Goal: Find specific page/section

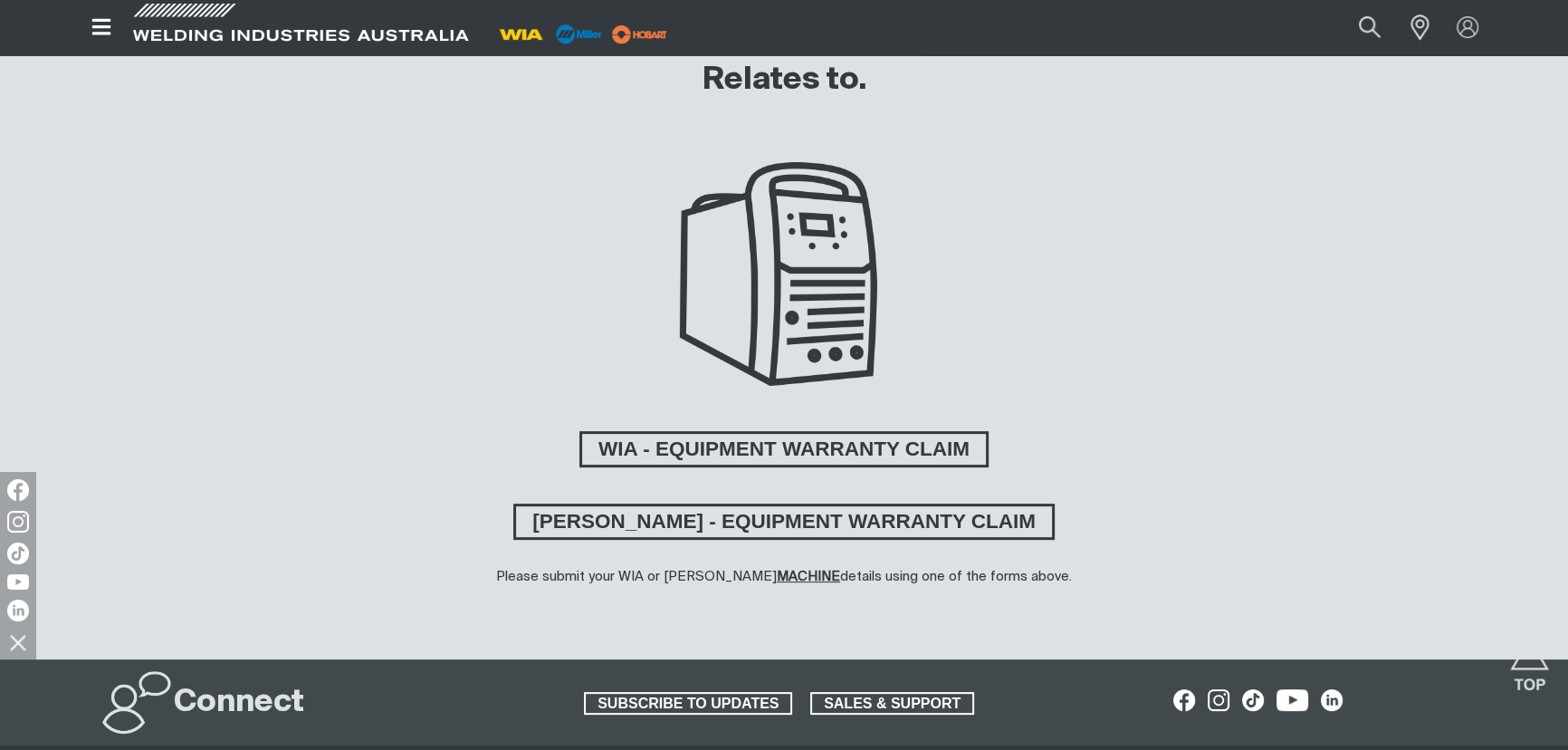
scroll to position [658, 0]
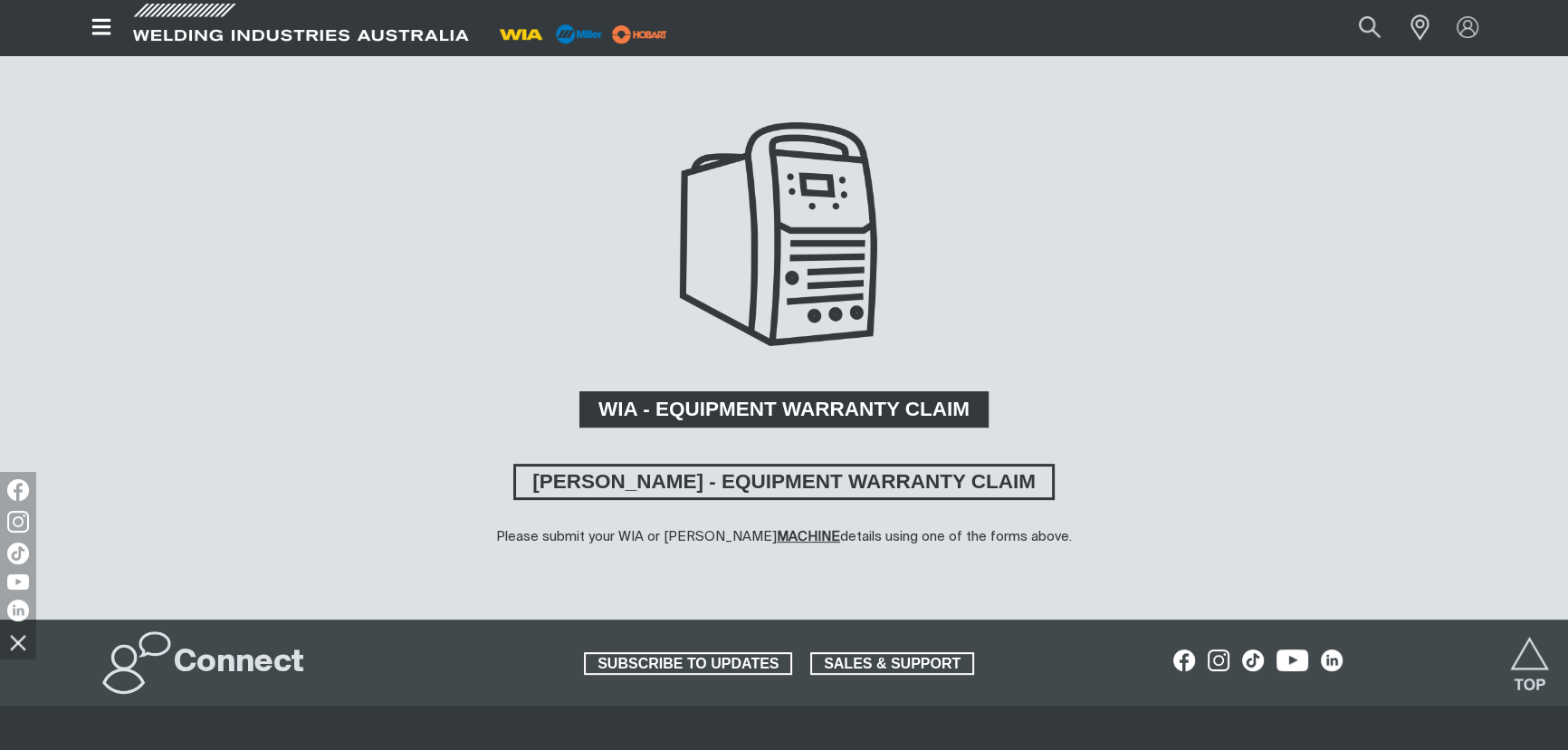
click at [674, 399] on span "WIA - EQUIPMENT WARRANTY CLAIM" at bounding box center [784, 409] width 404 height 36
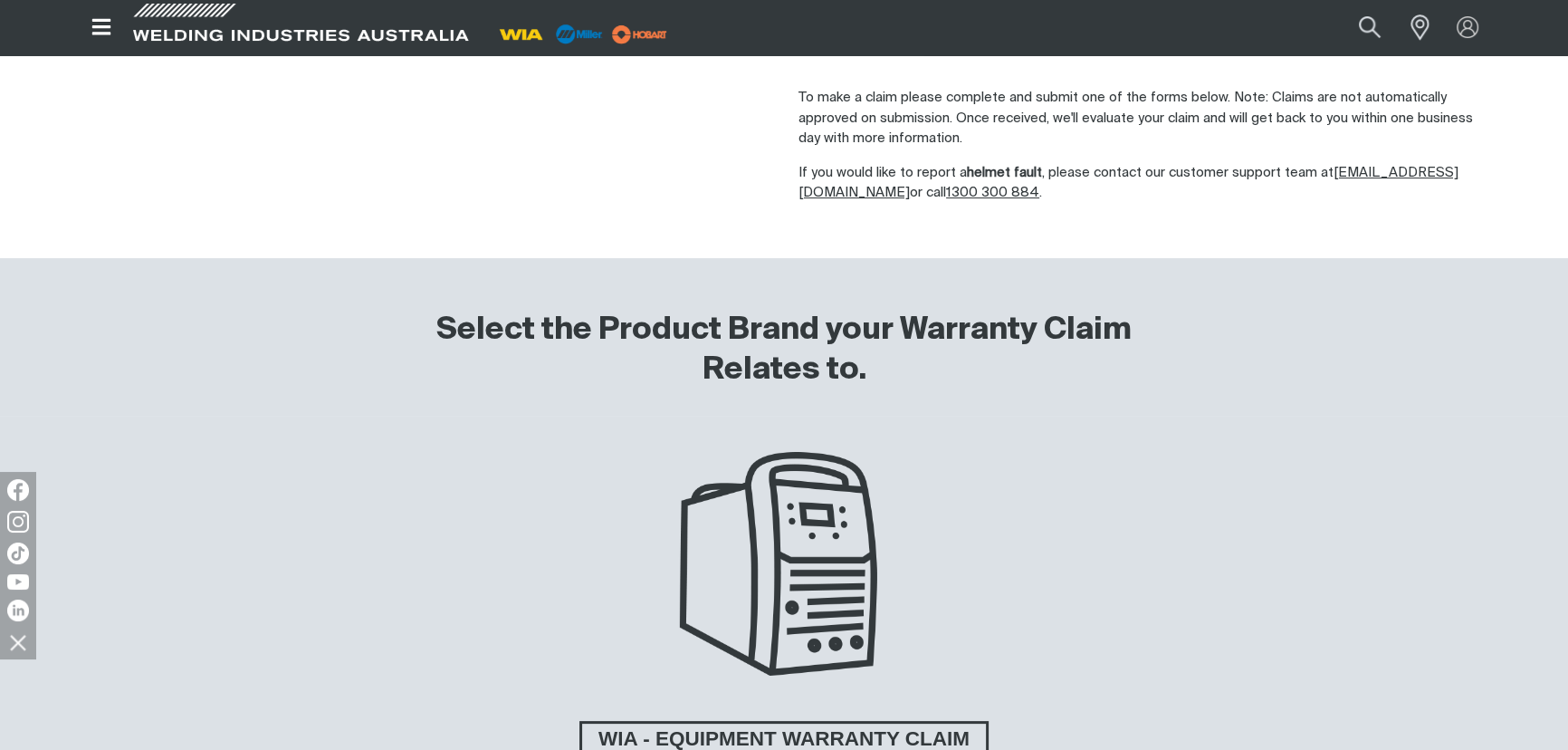
scroll to position [658, 0]
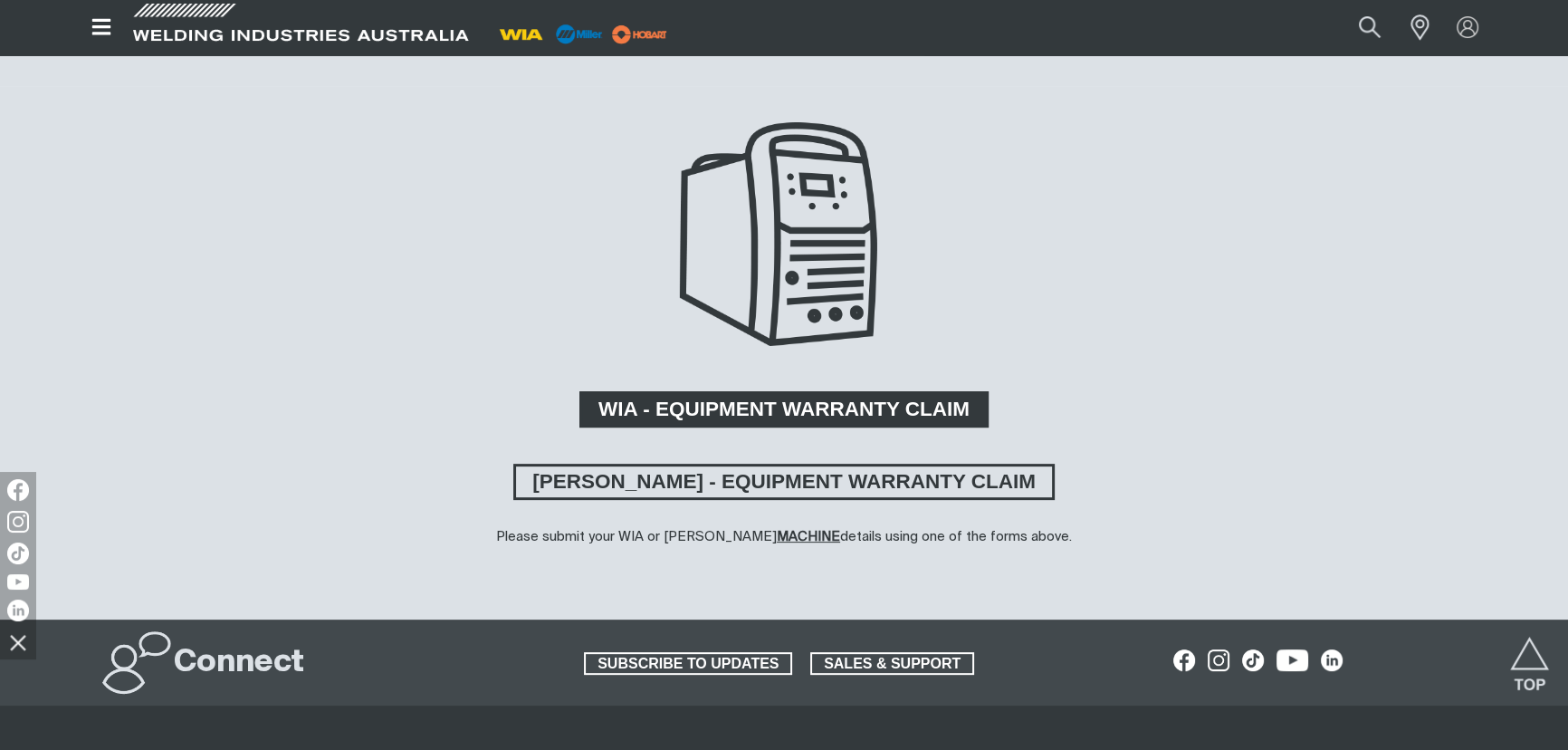
drag, startPoint x: 749, startPoint y: 395, endPoint x: 711, endPoint y: 399, distance: 38.2
click at [749, 395] on span "WIA - EQUIPMENT WARRANTY CLAIM" at bounding box center [784, 409] width 404 height 36
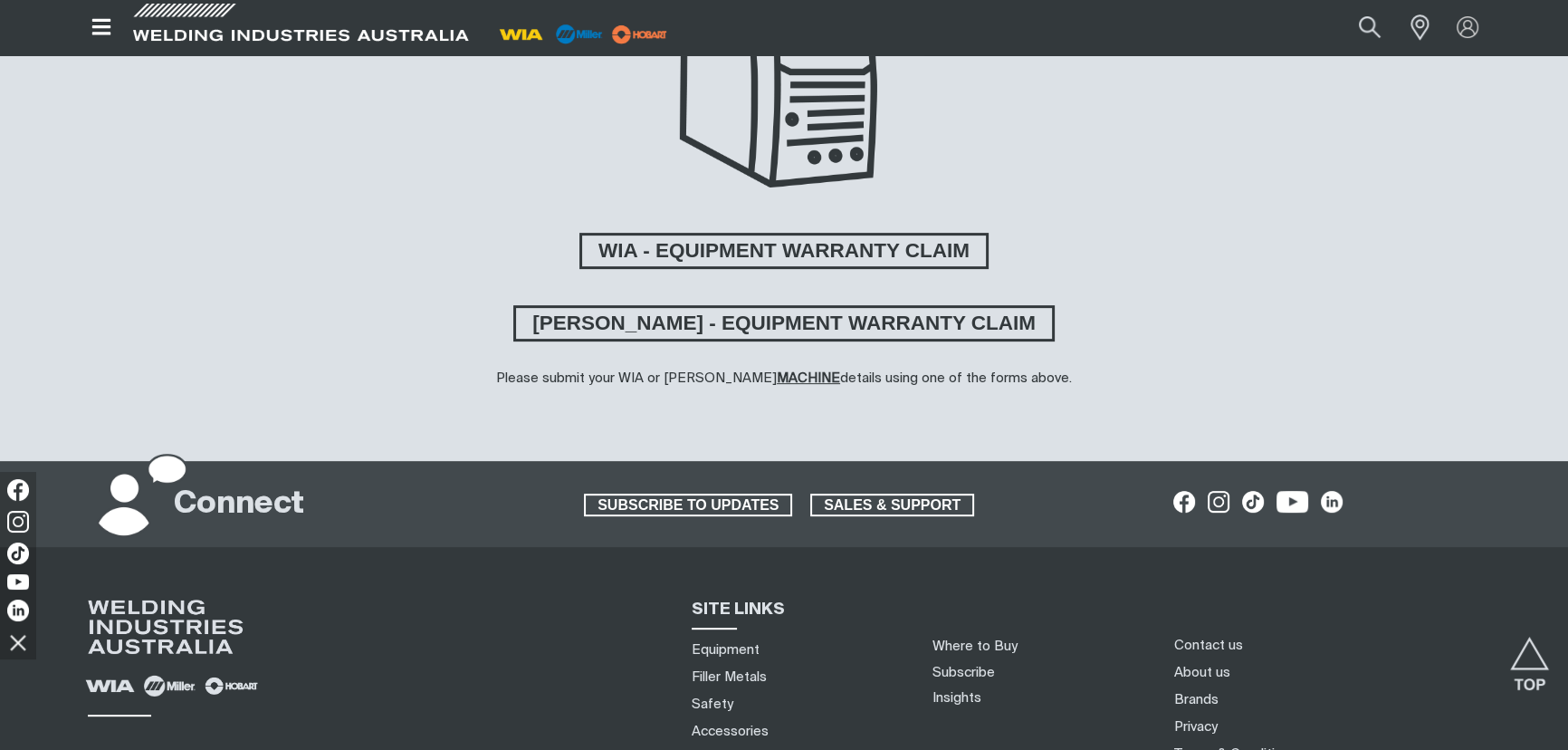
scroll to position [823, 0]
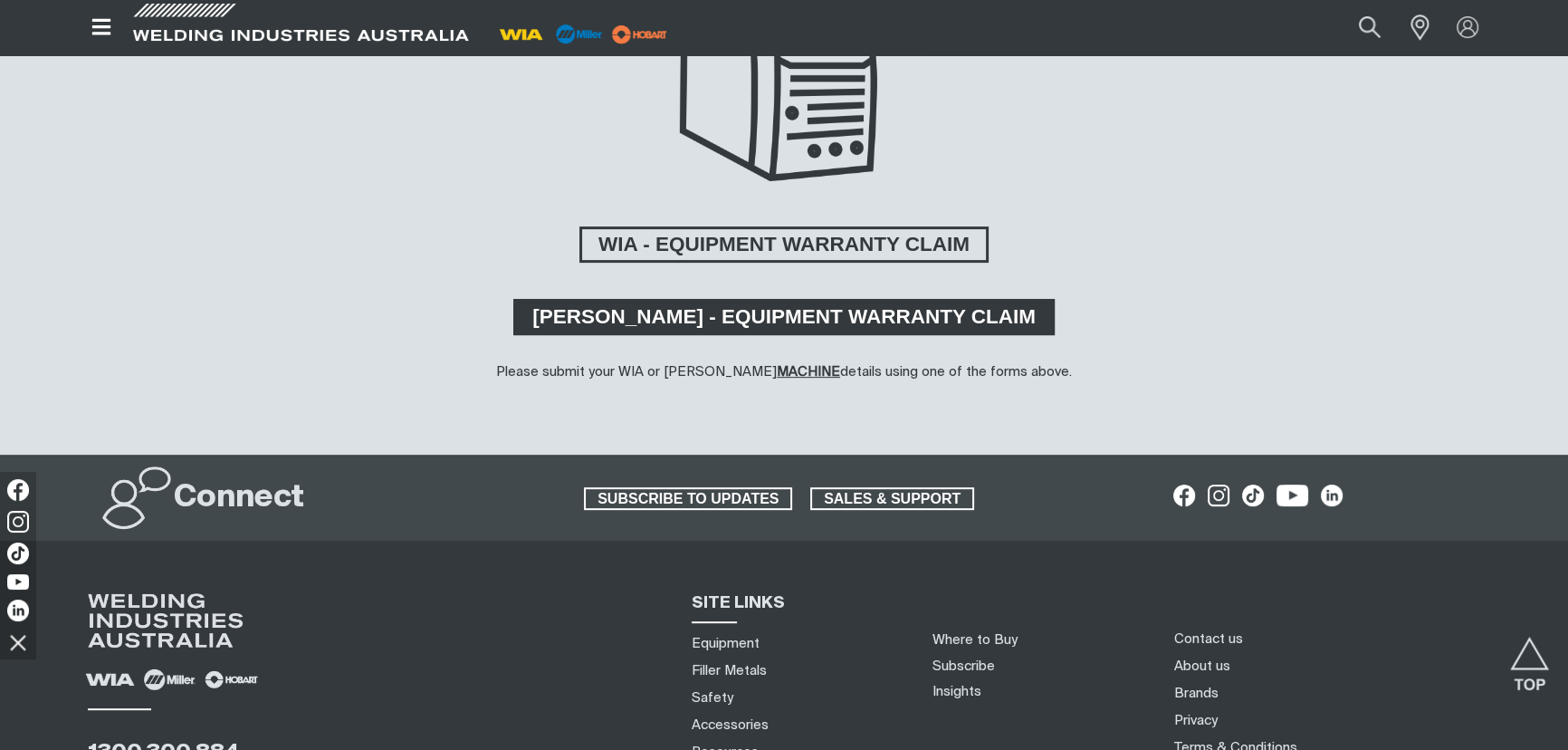
click at [719, 314] on span "MILLER - EQUIPMENT WARRANTY CLAIM" at bounding box center [784, 317] width 536 height 36
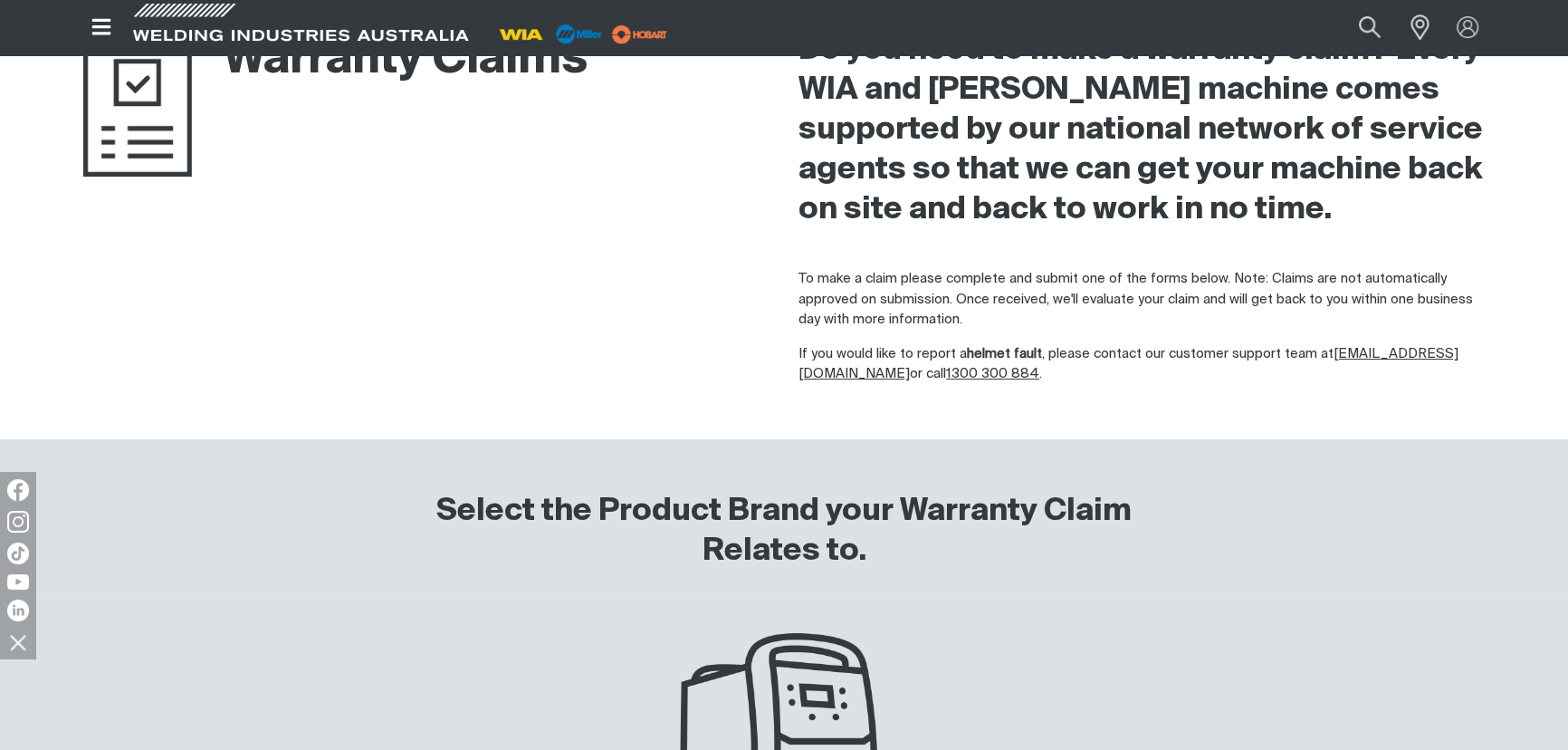
scroll to position [81, 0]
